Goal: Information Seeking & Learning: Check status

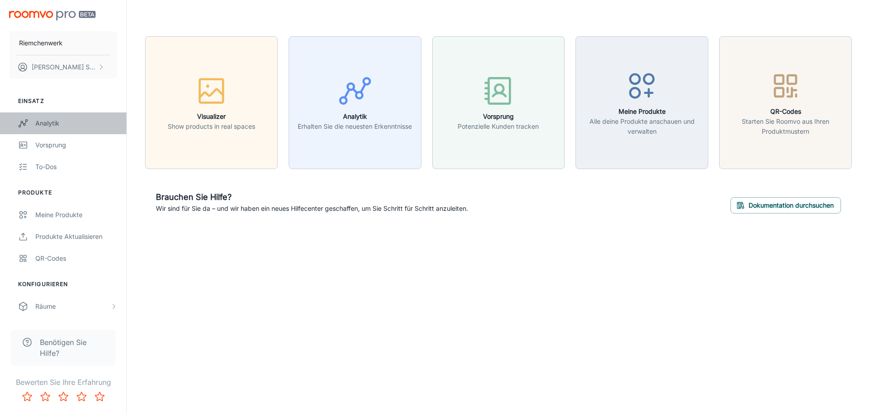
click at [71, 117] on link "Analytik" at bounding box center [63, 123] width 126 height 22
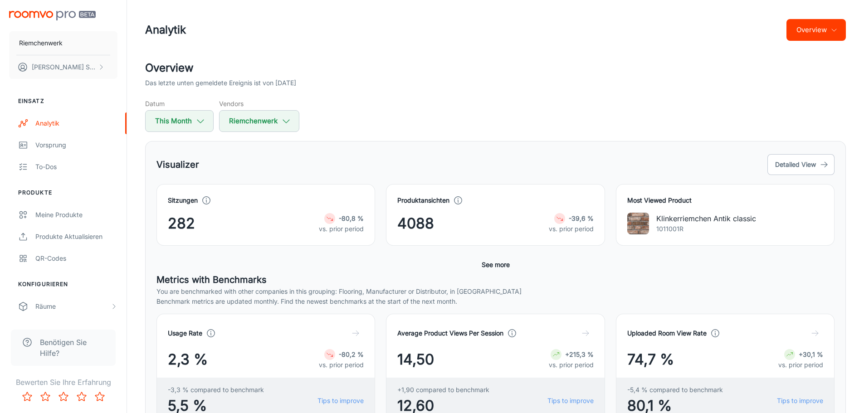
click at [135, 193] on div "Overview Das letzte unten gemeldete Ereignis ist von [DATE] Datum This Month Ve…" at bounding box center [495, 410] width 722 height 700
click at [138, 190] on div "Overview Das letzte unten gemeldete Ereignis ist von [DATE] Datum This Month Ve…" at bounding box center [495, 410] width 722 height 700
click at [137, 190] on div "Overview Das letzte unten gemeldete Ereignis ist von [DATE] Datum This Month Ve…" at bounding box center [495, 410] width 722 height 700
click at [136, 190] on div "Overview Das letzte unten gemeldete Ereignis ist von [DATE] Datum This Month Ve…" at bounding box center [495, 410] width 722 height 700
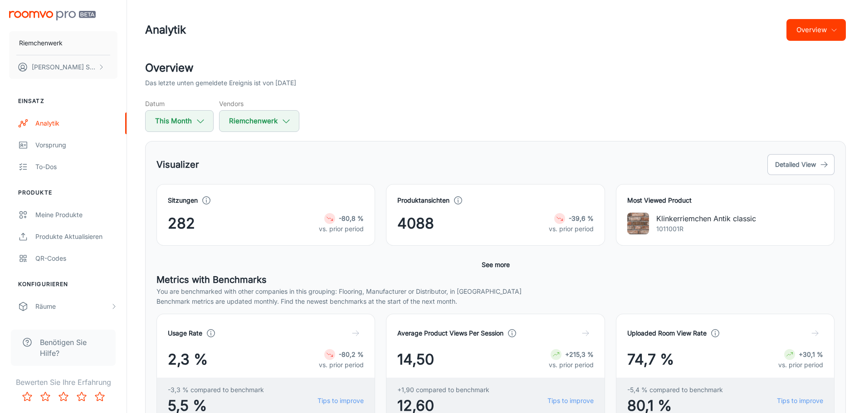
click at [136, 165] on div "Overview Das letzte unten gemeldete Ereignis ist von [DATE] Datum This Month Ve…" at bounding box center [495, 410] width 722 height 700
click at [133, 147] on div "Analytik Overview Overview Das letzte unten gemeldete Ereignis ist von [DATE] D…" at bounding box center [495, 398] width 737 height 797
click at [135, 136] on div "Overview Das letzte unten gemeldete Ereignis ist von [DATE] Datum This Month Ve…" at bounding box center [495, 410] width 722 height 700
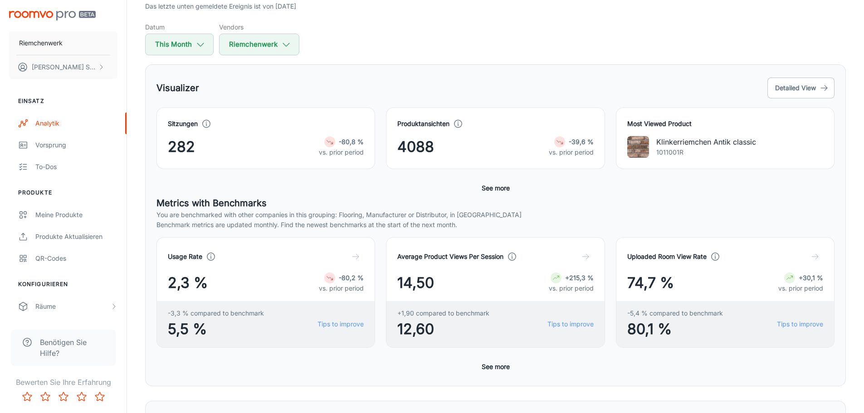
scroll to position [91, 0]
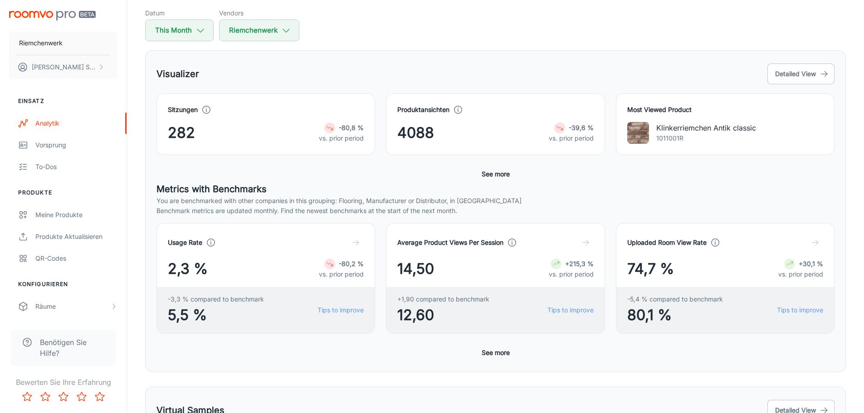
click at [181, 138] on span "282" at bounding box center [181, 133] width 27 height 22
click at [345, 126] on strong "-80,8 %" at bounding box center [351, 128] width 25 height 8
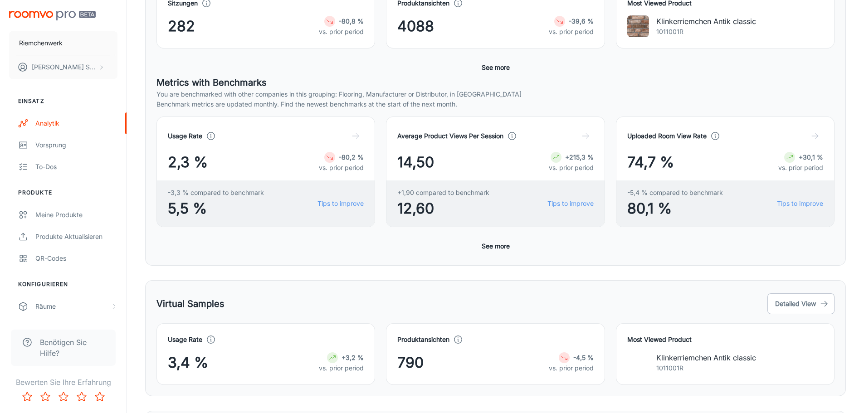
scroll to position [181, 0]
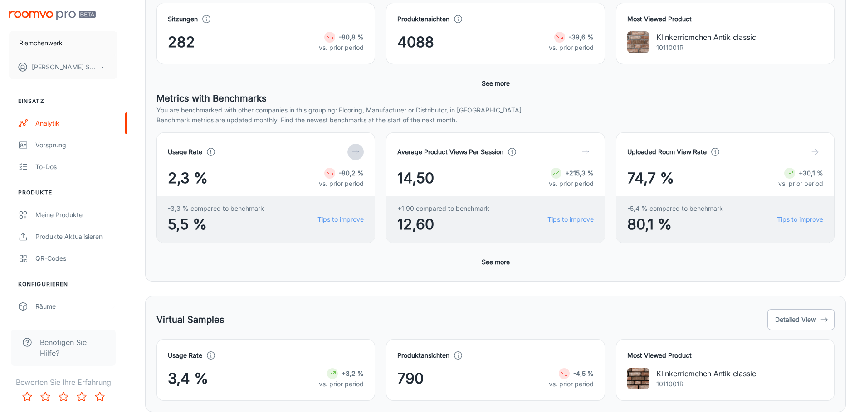
click at [356, 151] on icon "button" at bounding box center [355, 151] width 9 height 9
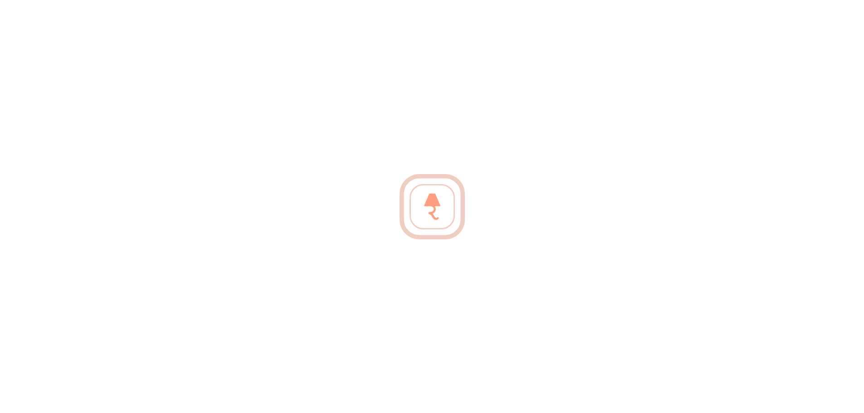
scroll to position [485, 0]
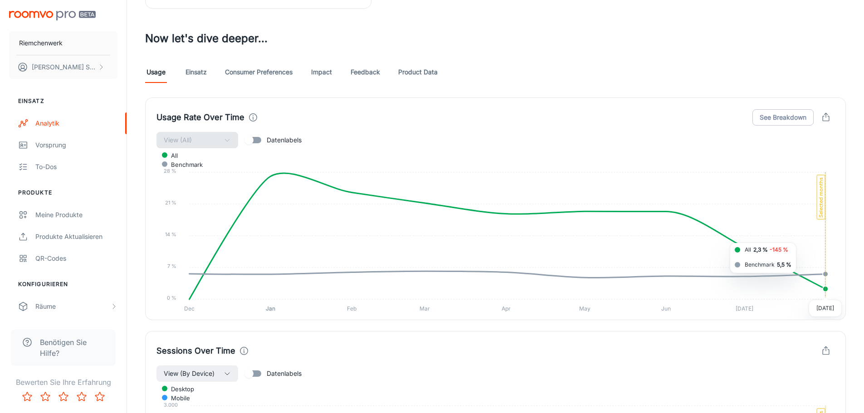
click at [795, 273] on foreignobject "All Benchmark" at bounding box center [495, 231] width 678 height 165
click at [839, 78] on div "Usage Einsatz Consumer Preferences Impact Feedback Product Data" at bounding box center [495, 72] width 700 height 22
